Goal: Transaction & Acquisition: Purchase product/service

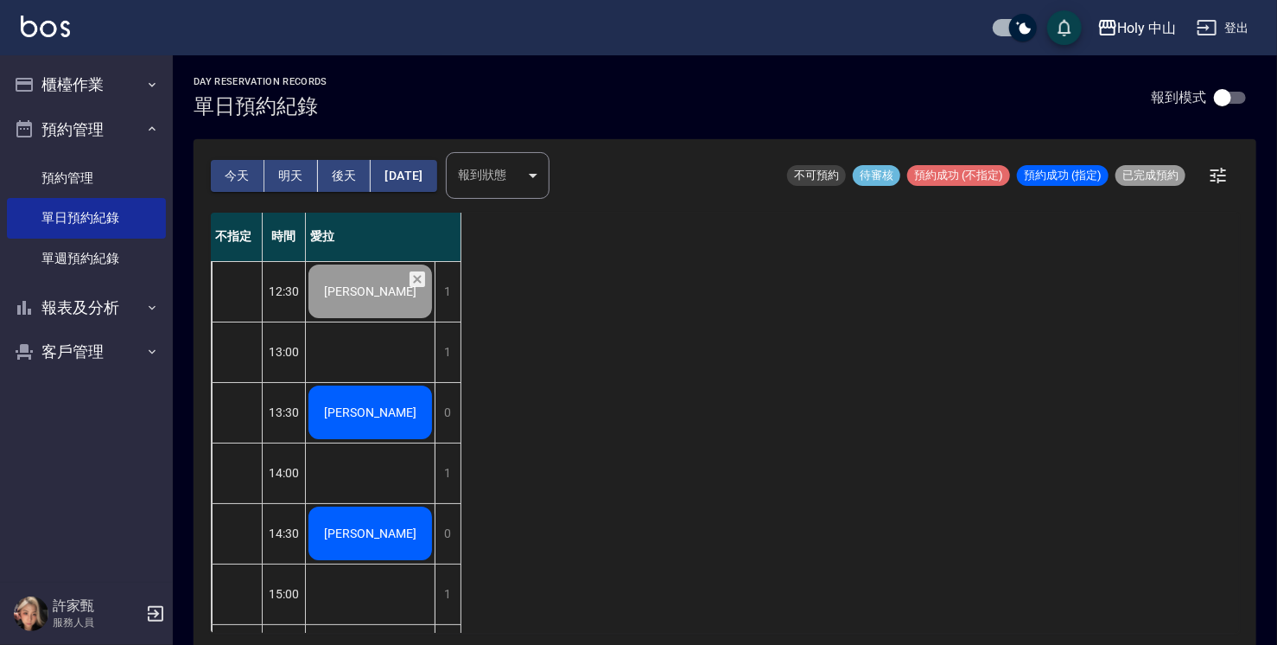
click at [380, 417] on span "[PERSON_NAME]" at bounding box center [370, 412] width 99 height 14
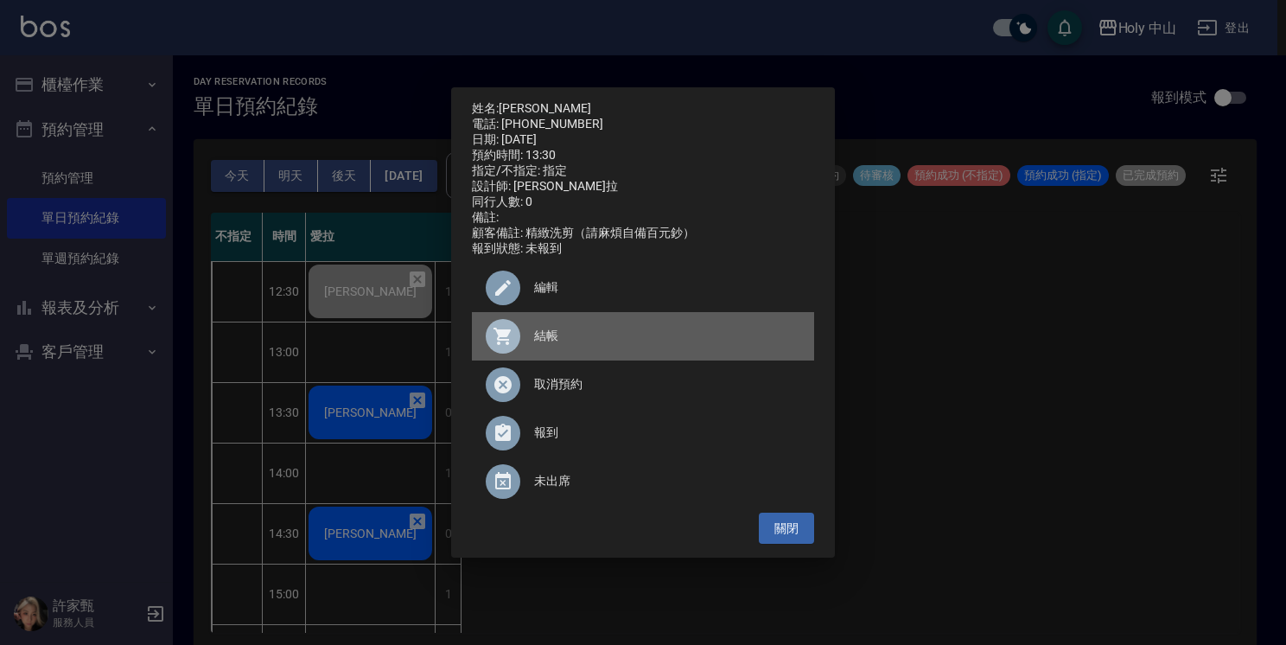
click at [553, 345] on span "結帳" at bounding box center [667, 336] width 266 height 18
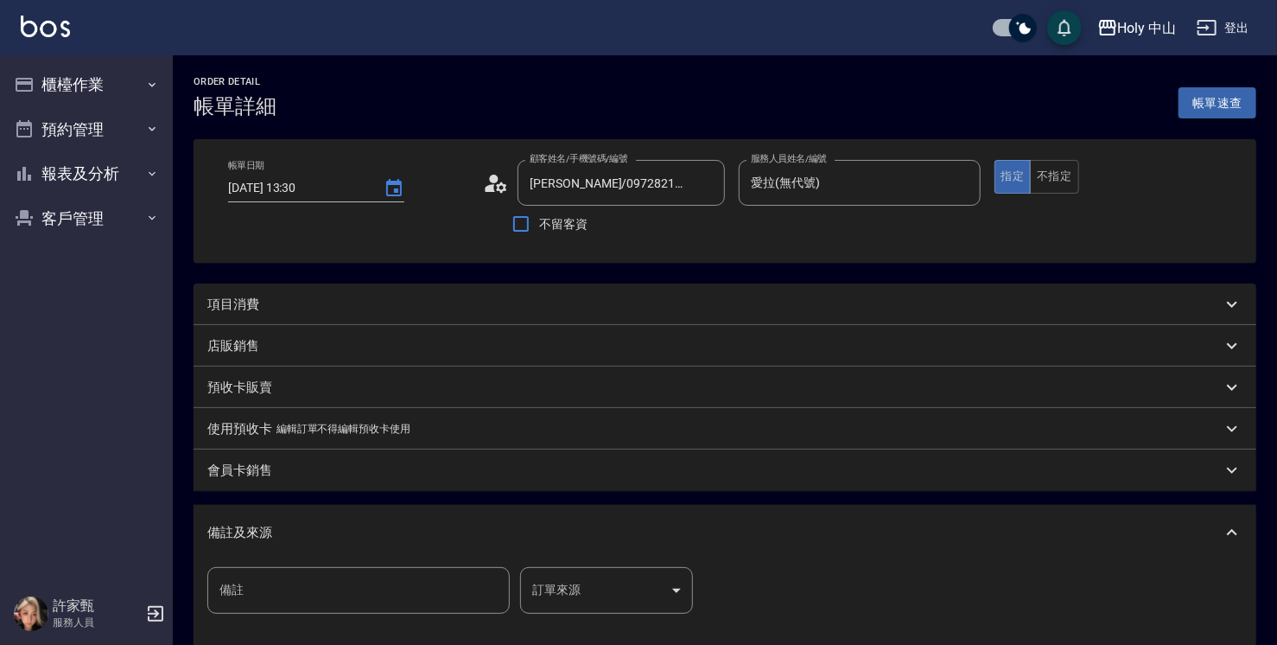
click at [446, 299] on div "項目消費" at bounding box center [714, 305] width 1015 height 18
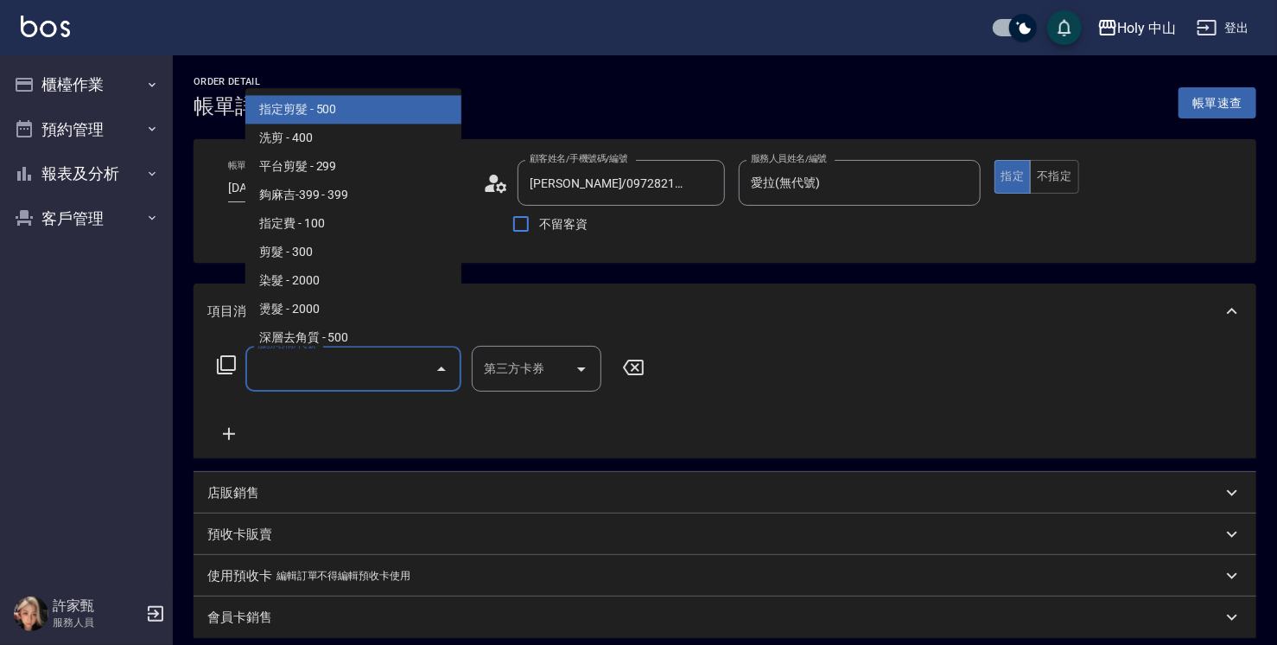
click at [324, 372] on input "服務名稱/代號" at bounding box center [340, 368] width 175 height 30
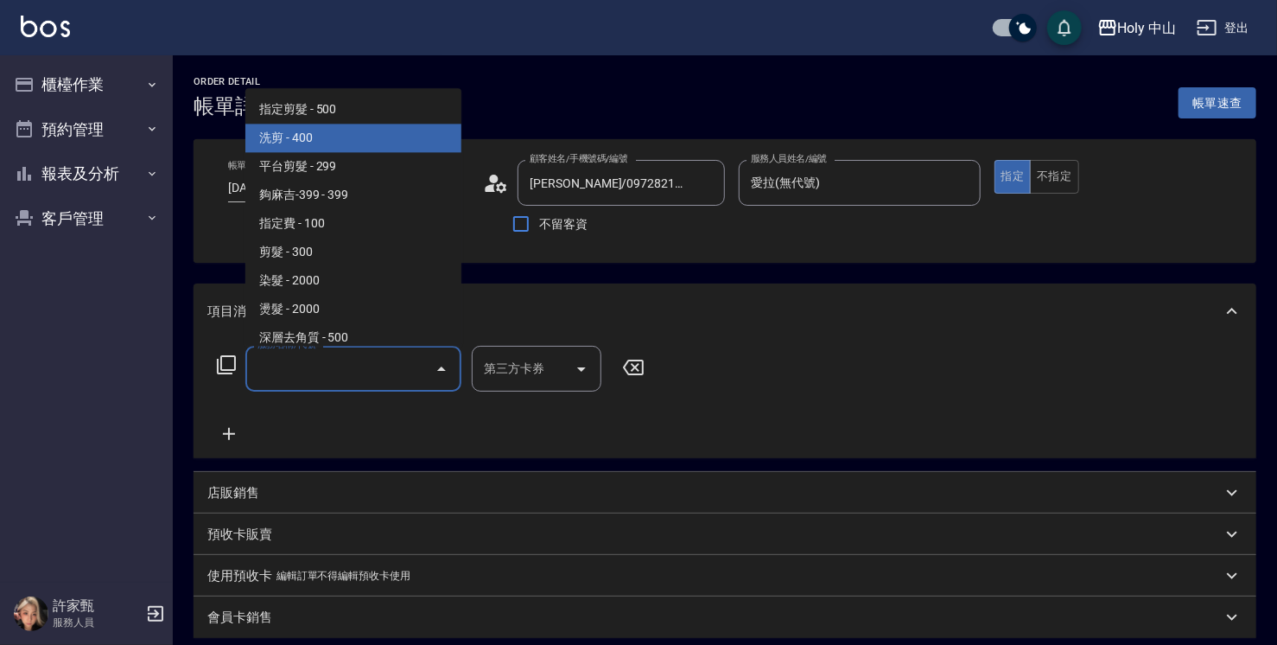
click at [323, 146] on span "洗剪 - 400" at bounding box center [353, 138] width 216 height 29
type input "洗剪(3)"
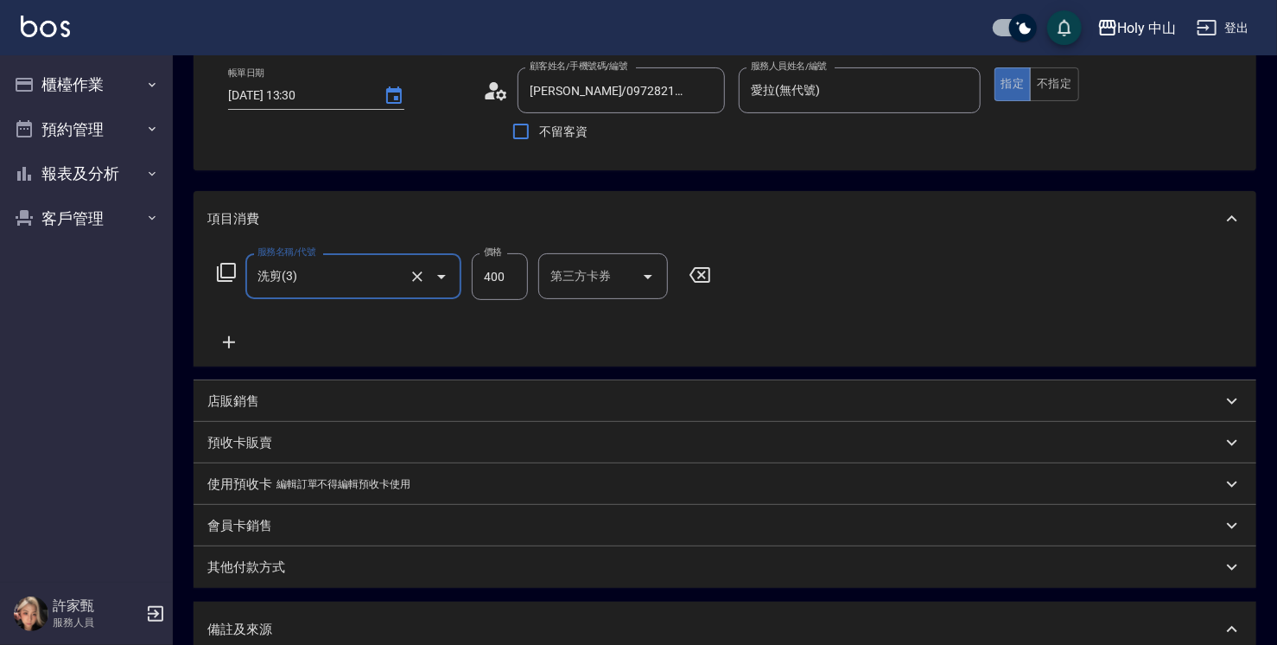
scroll to position [259, 0]
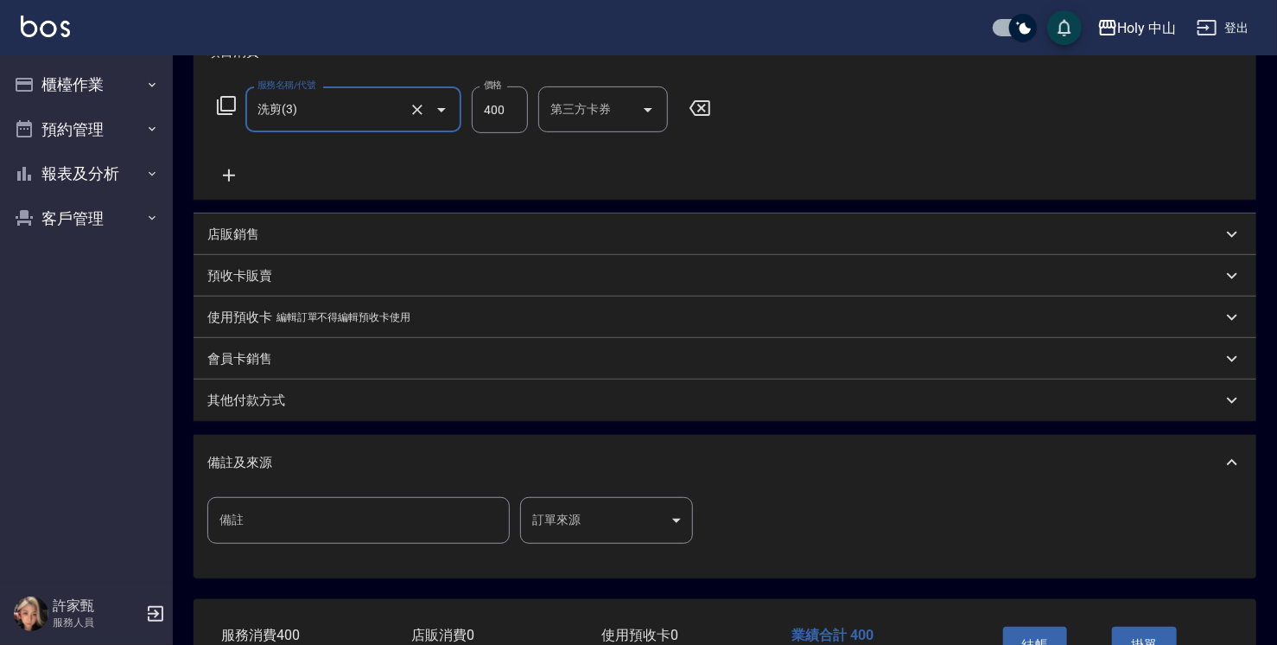
click at [560, 517] on body "Holy 中山 登出 櫃檯作業 打帳單 帳單列表 營業儀表板 現場電腦打卡 預約管理 預約管理 單日預約紀錄 單週預約紀錄 報表及分析 報表目錄 店家日報表 …" at bounding box center [638, 249] width 1277 height 1016
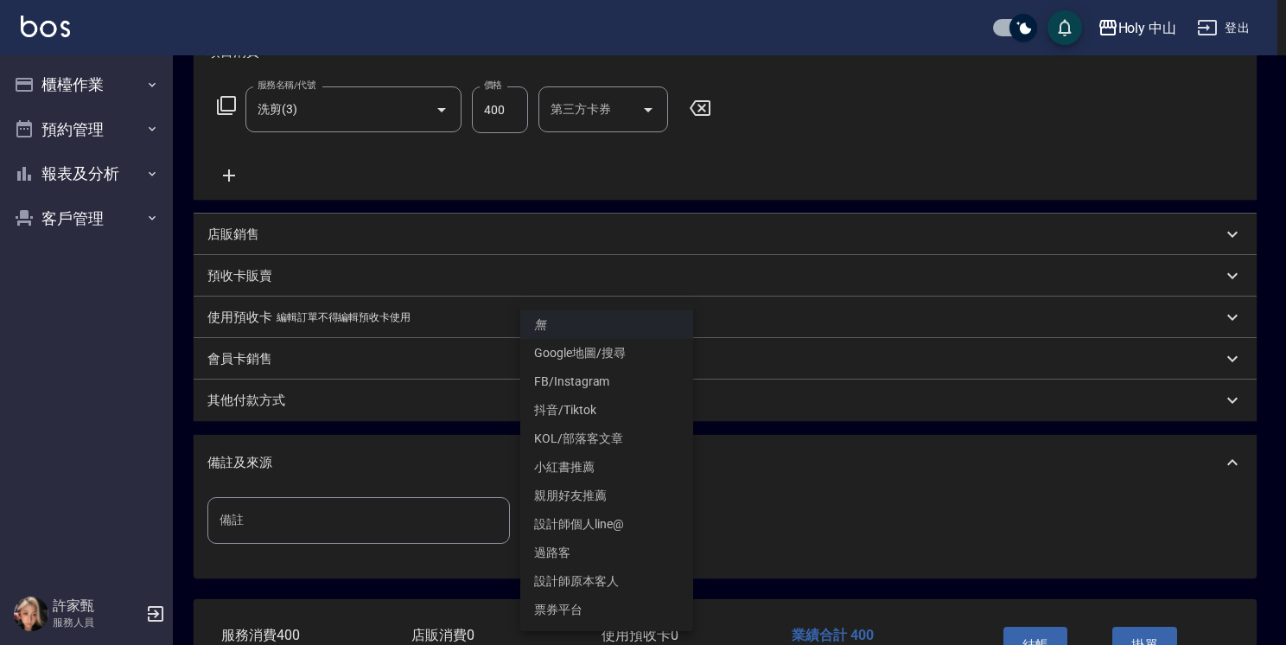
click at [612, 581] on li "設計師原本客人" at bounding box center [606, 581] width 173 height 29
type input "設計師原本客人"
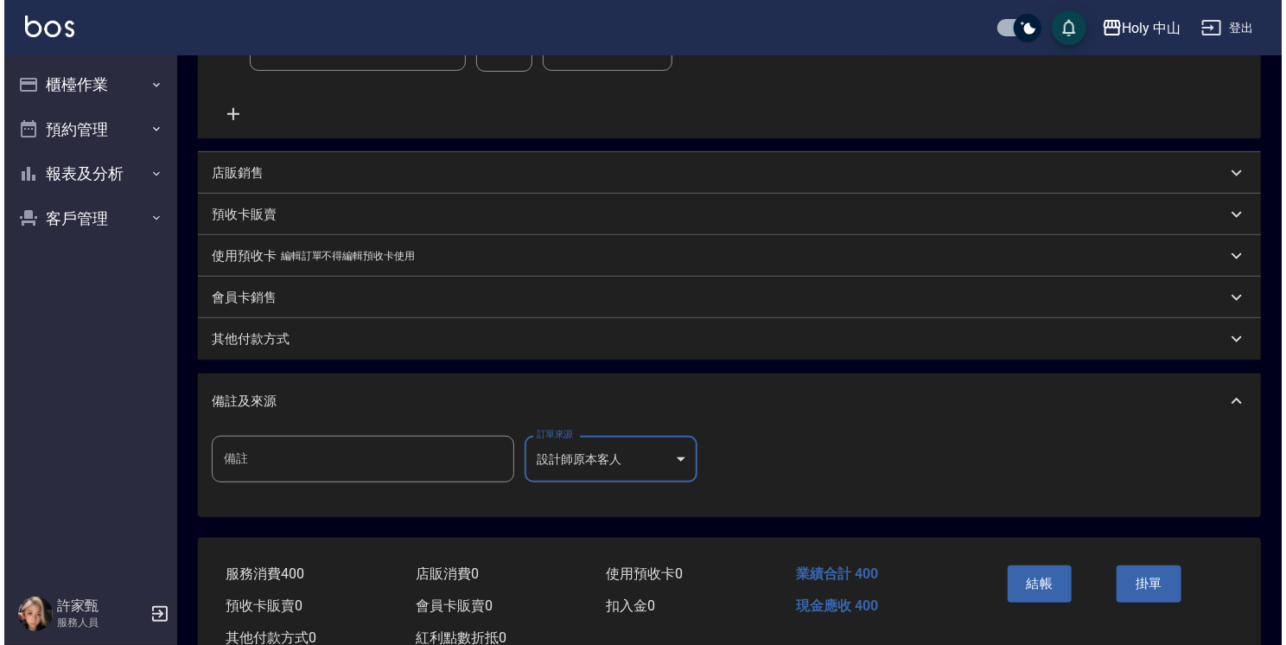
scroll to position [377, 0]
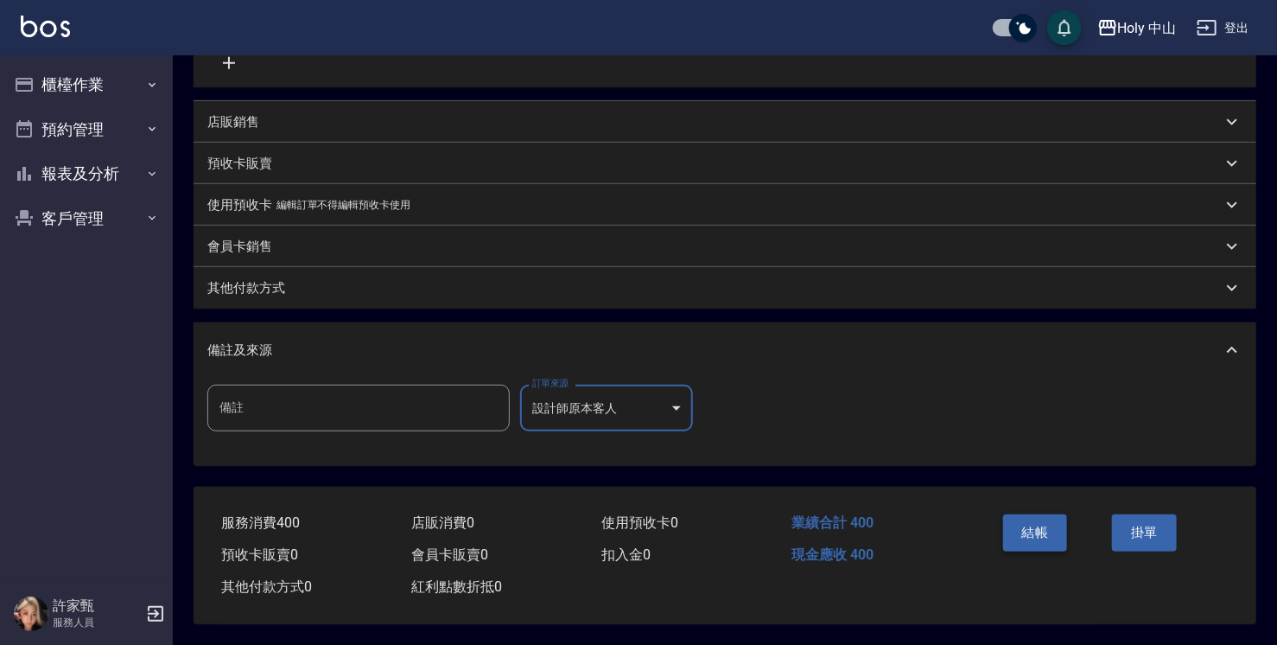
click at [1029, 527] on button "結帳" at bounding box center [1035, 532] width 65 height 36
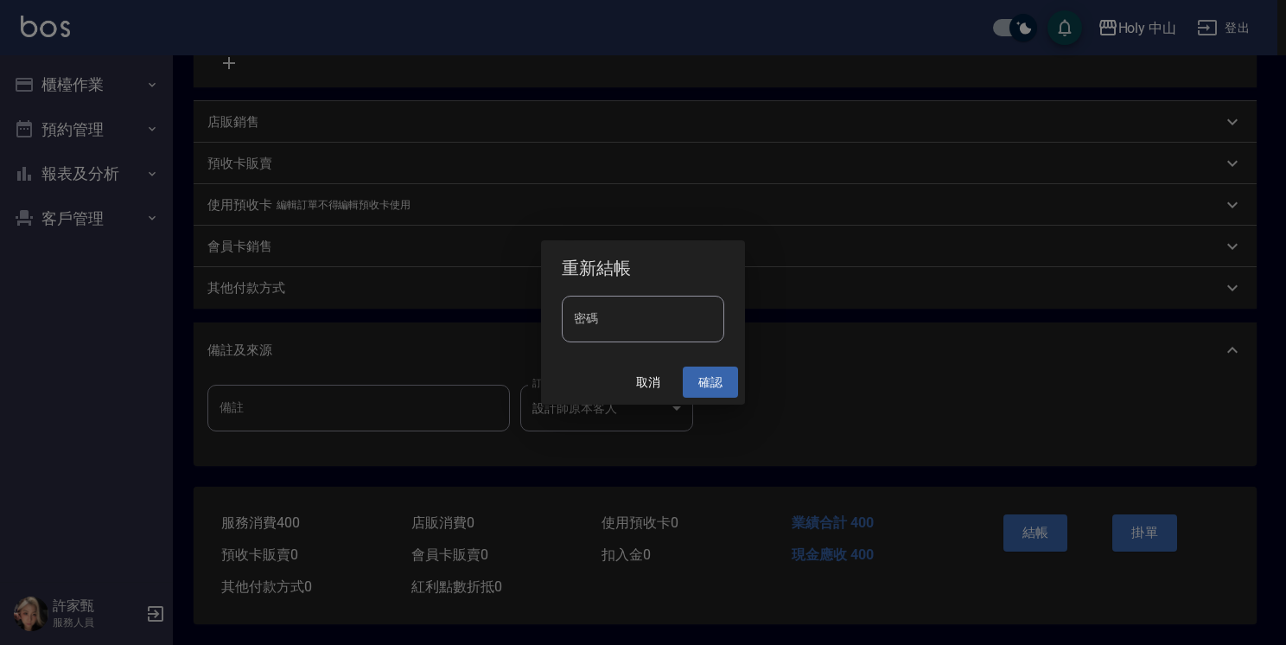
click at [708, 382] on button "確認" at bounding box center [710, 382] width 55 height 32
